Goal: Navigation & Orientation: Find specific page/section

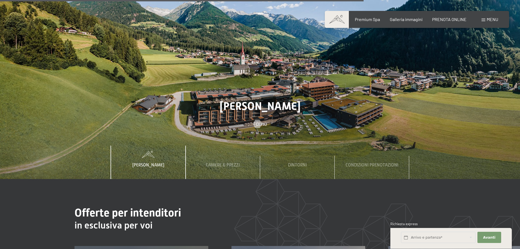
scroll to position [1909, 0]
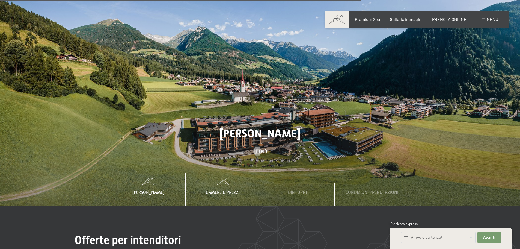
click at [229, 190] on span "Camere & Prezzi" at bounding box center [223, 192] width 34 height 5
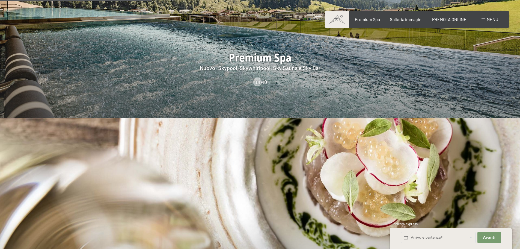
scroll to position [810, 0]
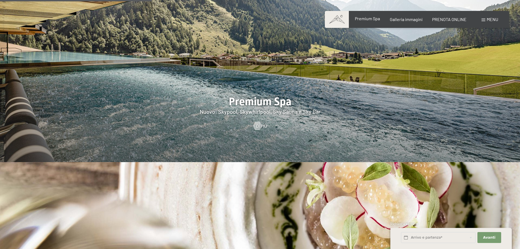
click at [364, 18] on span "Premium Spa" at bounding box center [367, 18] width 25 height 5
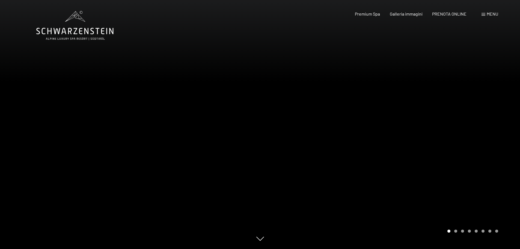
click at [463, 161] on div at bounding box center [390, 124] width 260 height 249
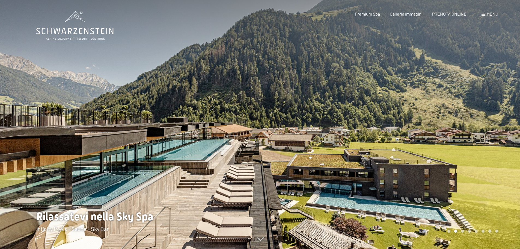
click at [411, 118] on div at bounding box center [390, 124] width 260 height 249
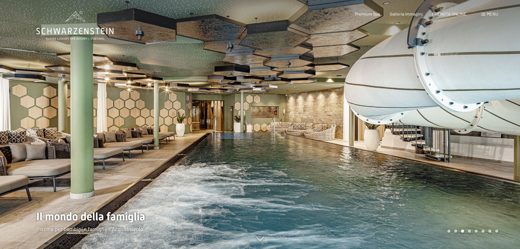
click at [411, 118] on div at bounding box center [390, 124] width 260 height 249
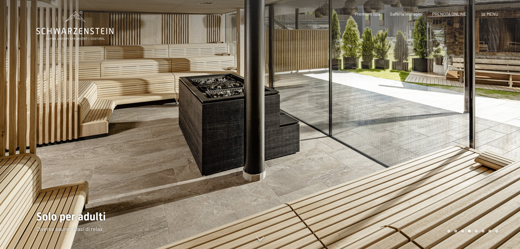
click at [411, 118] on div at bounding box center [390, 124] width 260 height 249
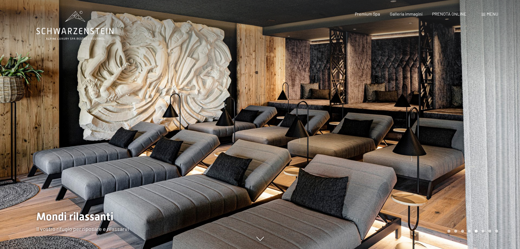
click at [411, 118] on div at bounding box center [390, 124] width 260 height 249
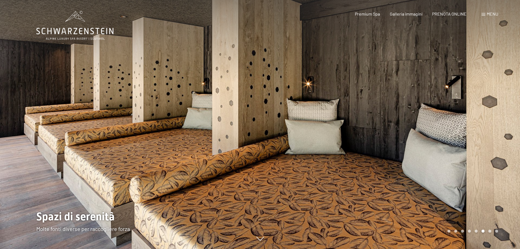
click at [411, 118] on div at bounding box center [390, 124] width 260 height 249
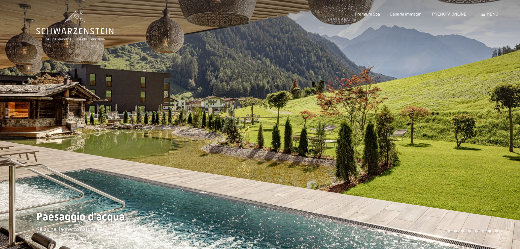
click at [411, 118] on div at bounding box center [390, 124] width 260 height 249
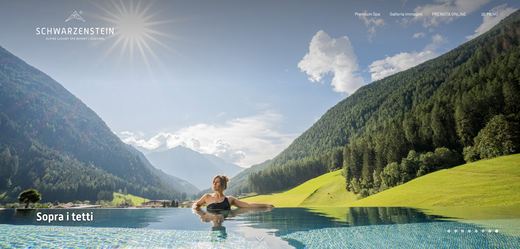
click at [411, 118] on div at bounding box center [390, 124] width 260 height 249
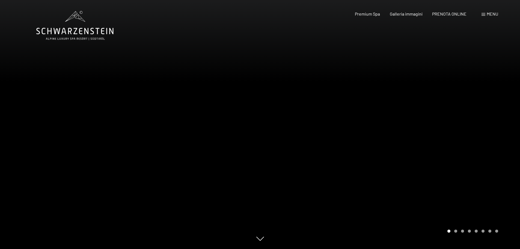
click at [411, 118] on div at bounding box center [390, 124] width 260 height 249
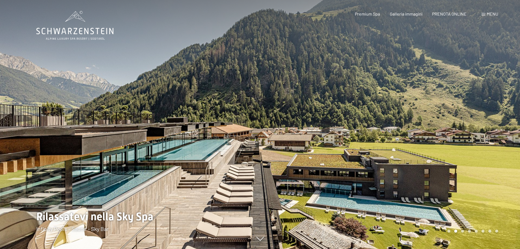
click at [411, 118] on div at bounding box center [390, 124] width 260 height 249
